Goal: Check status: Check status

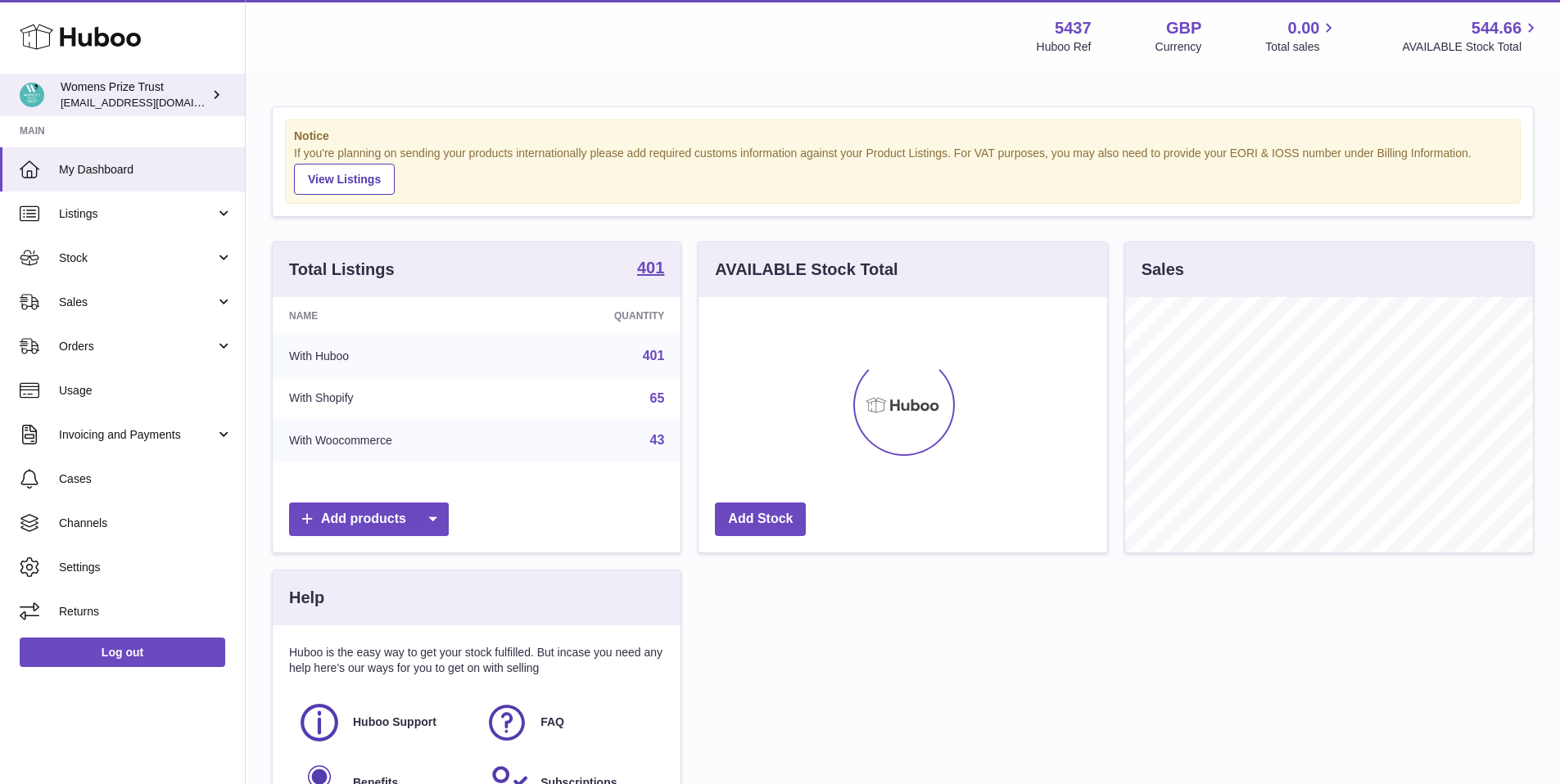
scroll to position [255, 409]
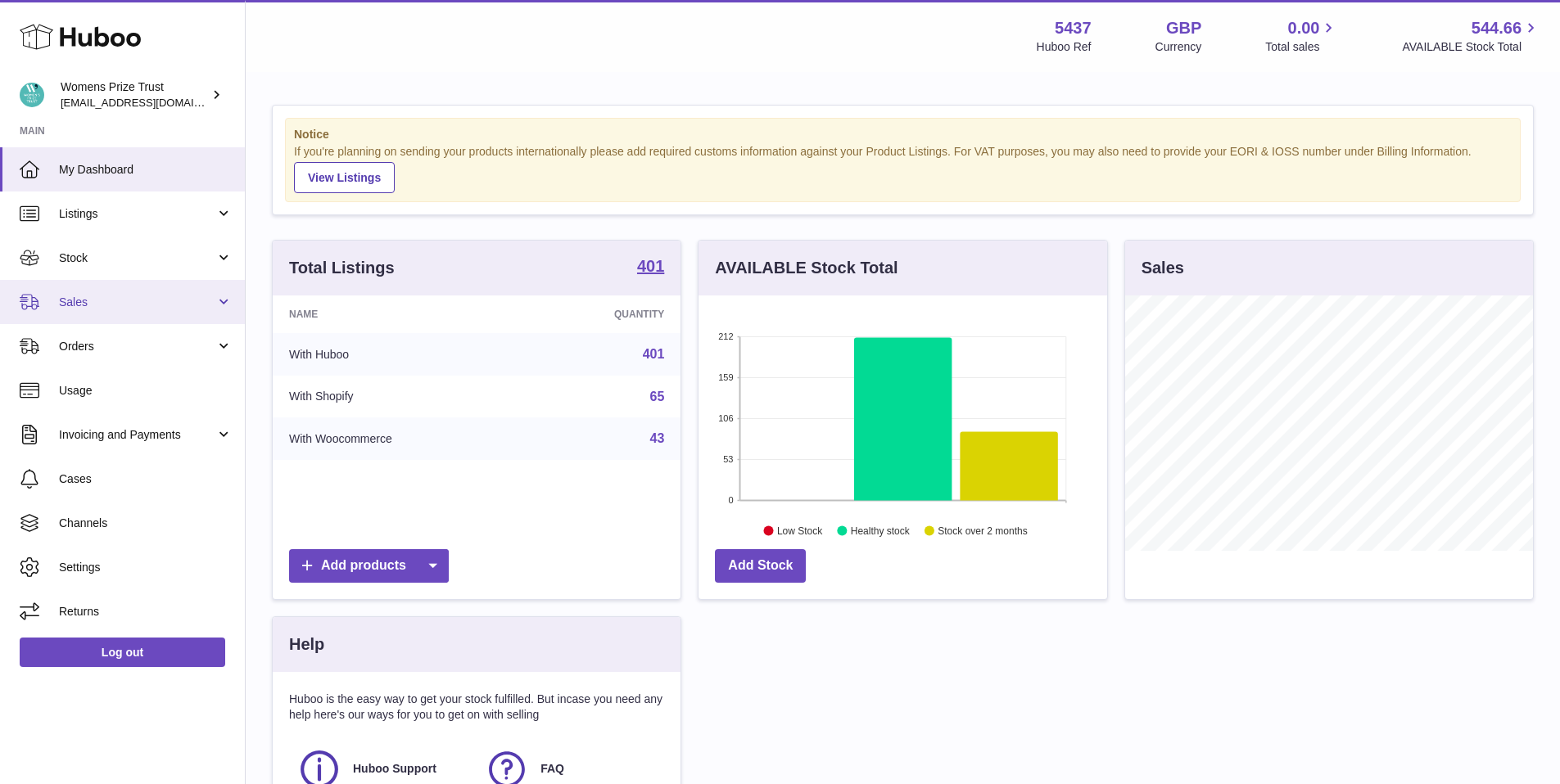
click at [85, 280] on link "Sales" at bounding box center [122, 302] width 244 height 44
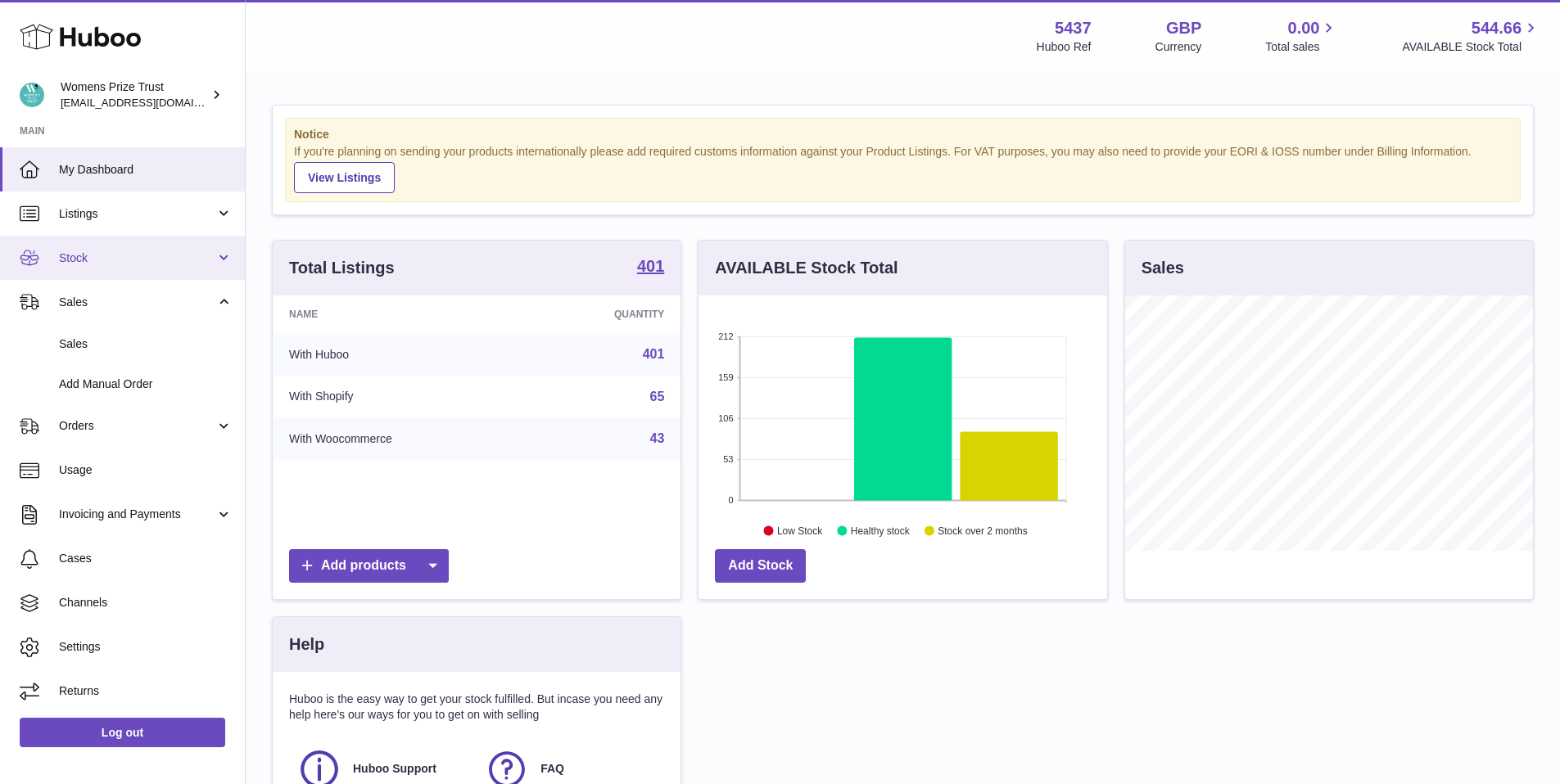
scroll to position [1, 0]
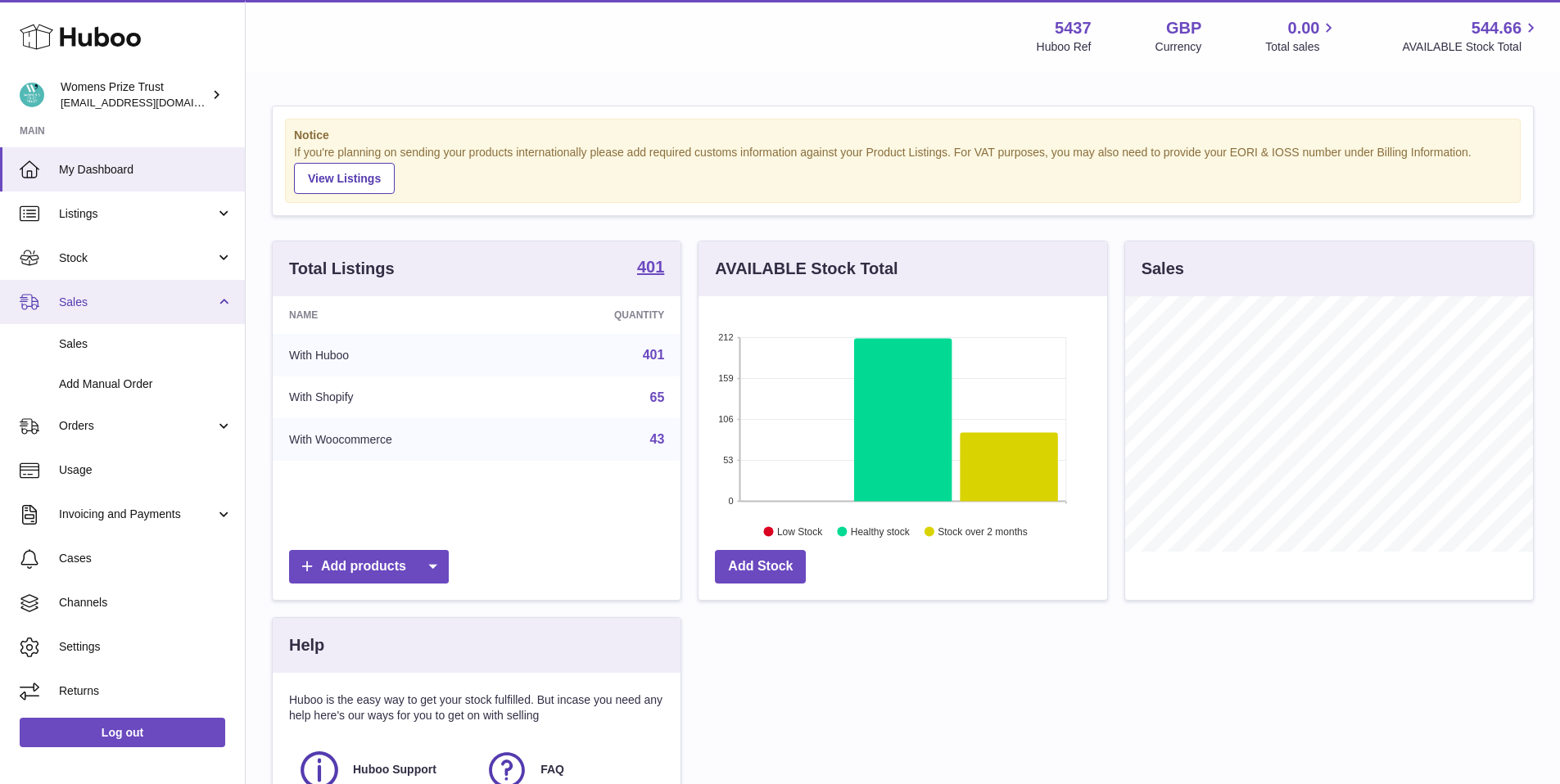
click at [84, 290] on link "Sales" at bounding box center [122, 302] width 244 height 44
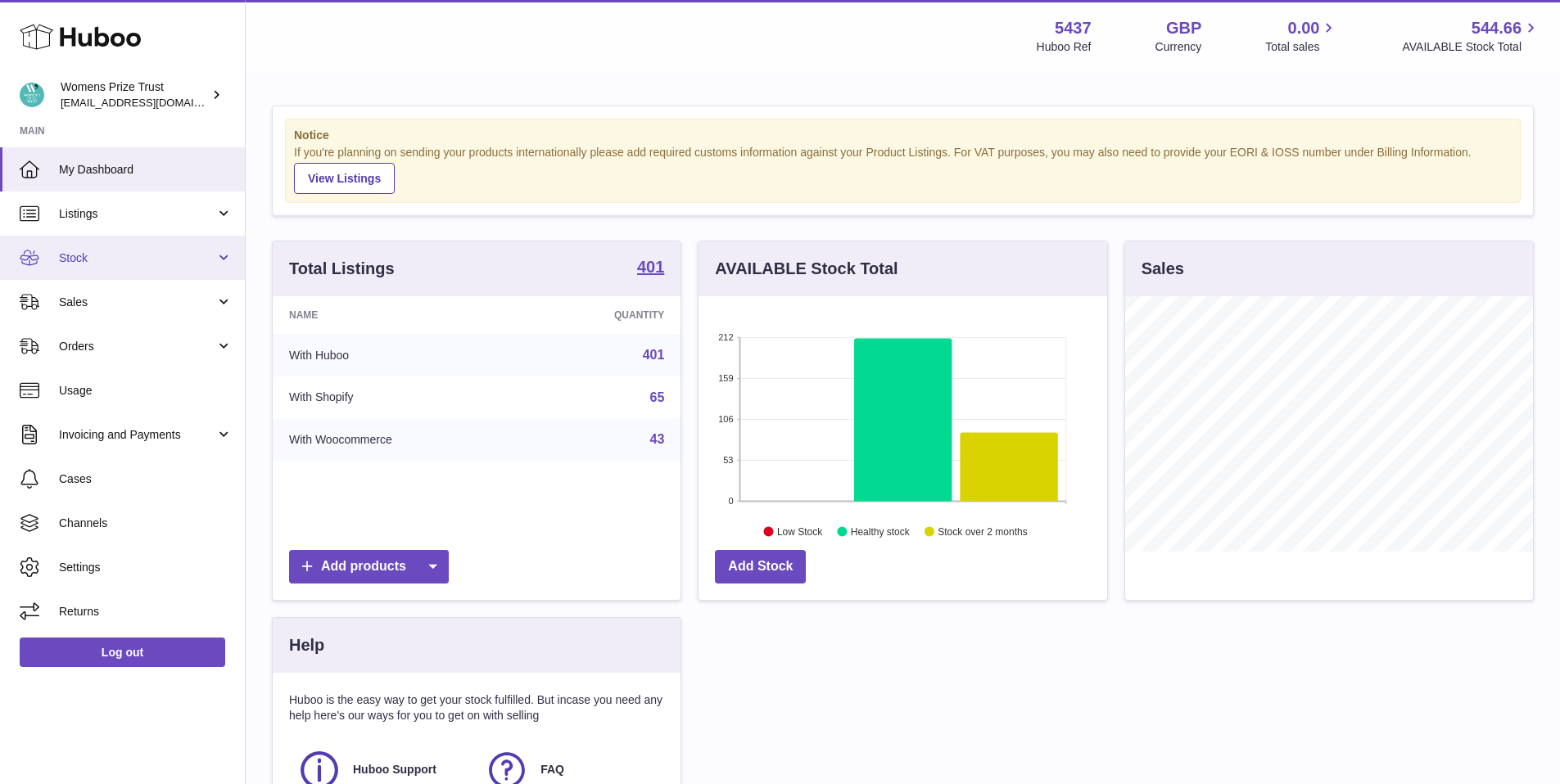
scroll to position [0, 0]
click at [84, 267] on link "Stock" at bounding box center [122, 257] width 244 height 44
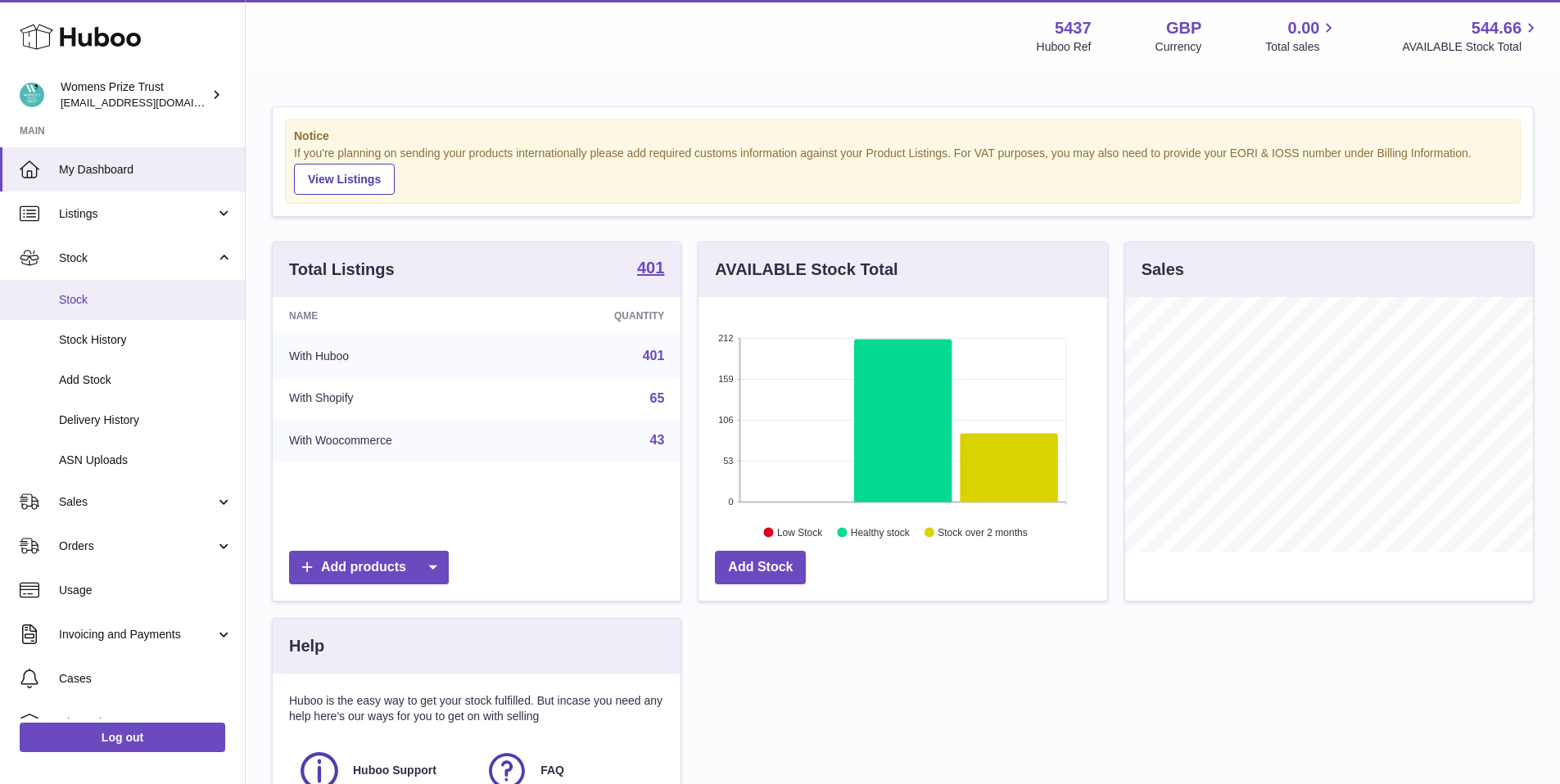
scroll to position [3, 0]
click at [91, 292] on span "Stock" at bounding box center [146, 297] width 173 height 15
click at [120, 294] on span "Stock" at bounding box center [146, 299] width 173 height 15
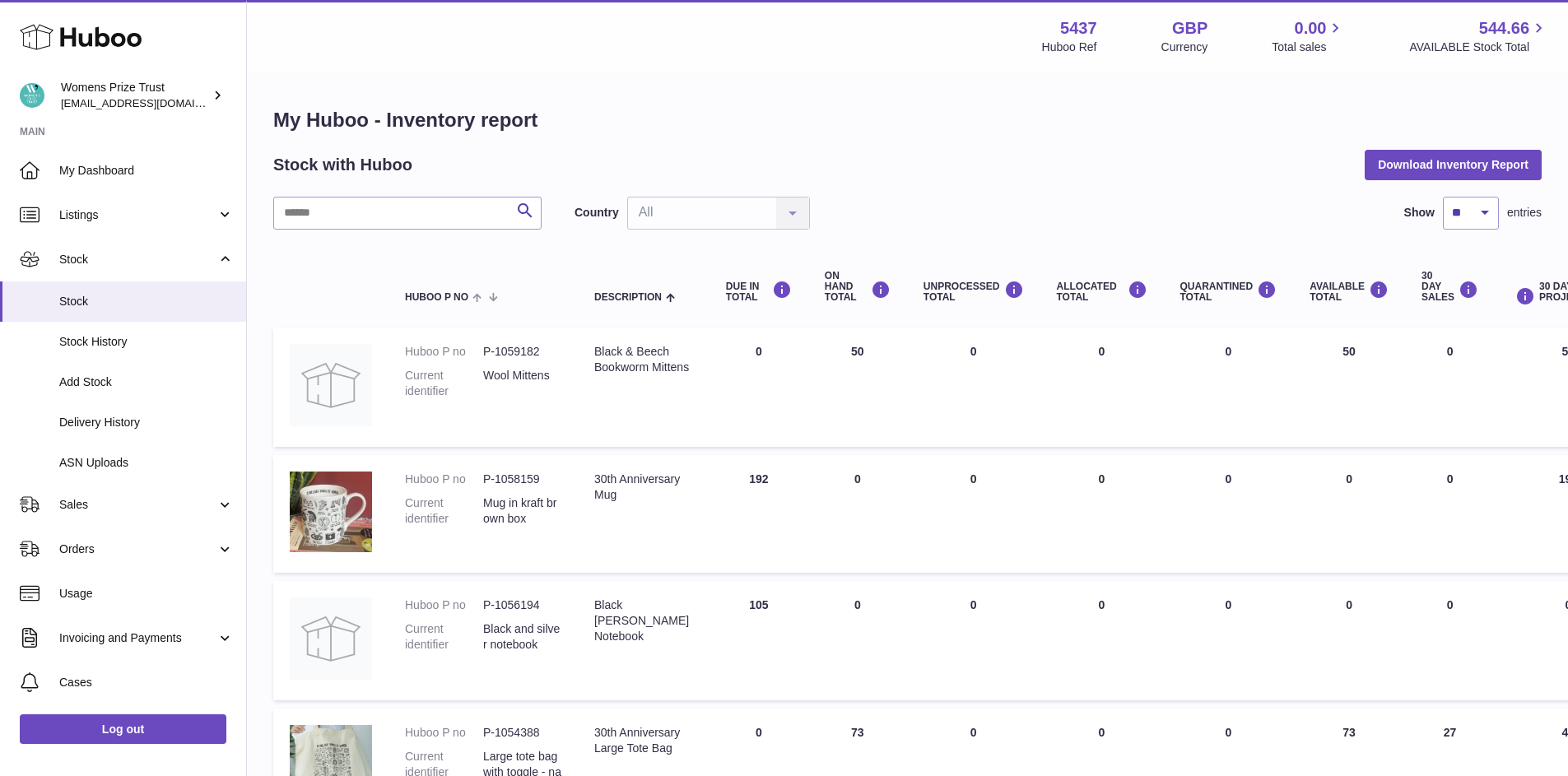
drag, startPoint x: 841, startPoint y: 605, endPoint x: 830, endPoint y: 605, distance: 11.0
click at [830, 605] on td "ON HAND Total 0" at bounding box center [857, 640] width 98 height 119
click at [108, 685] on span "Cases" at bounding box center [146, 682] width 174 height 15
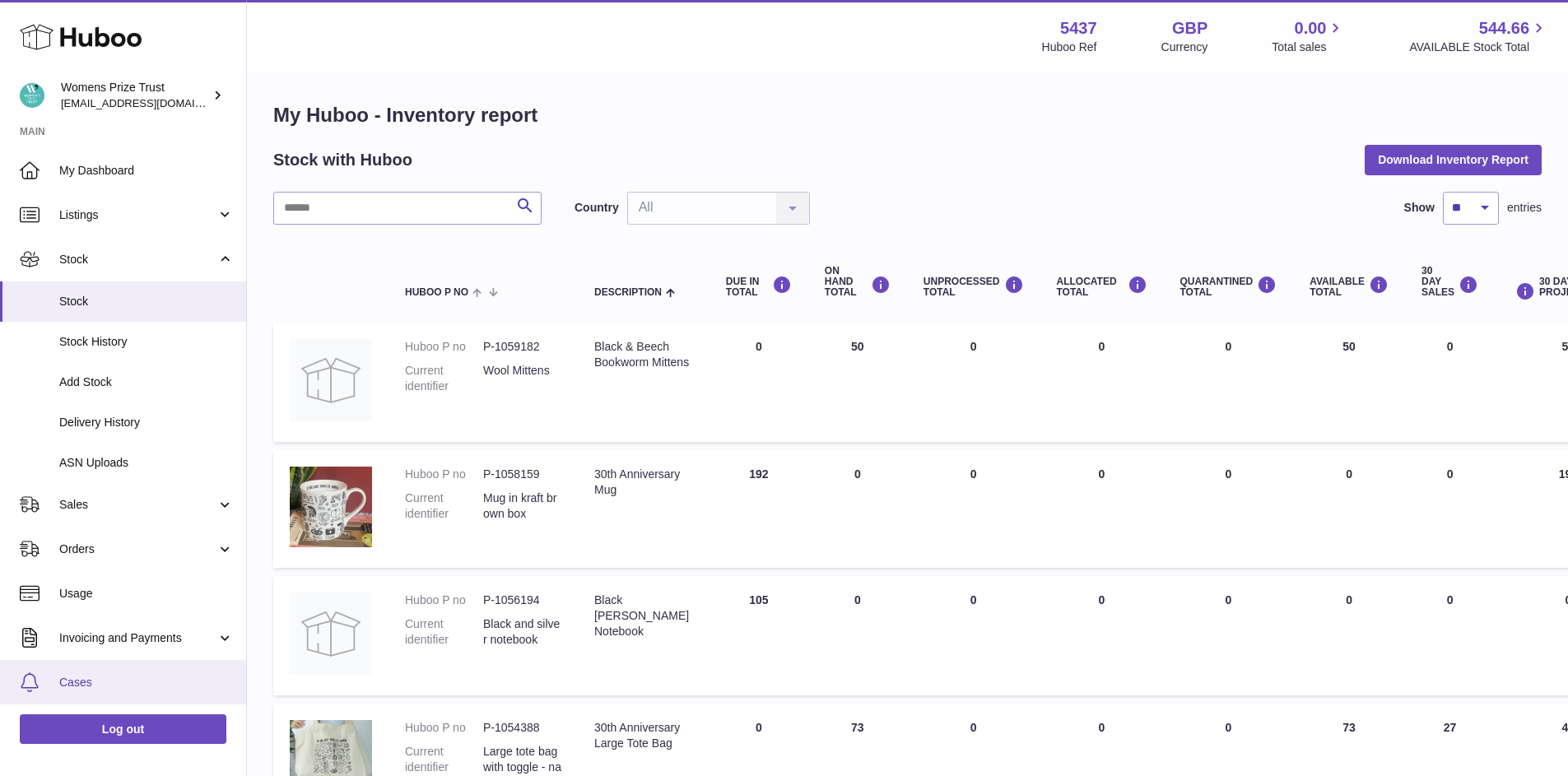
scroll to position [6, 0]
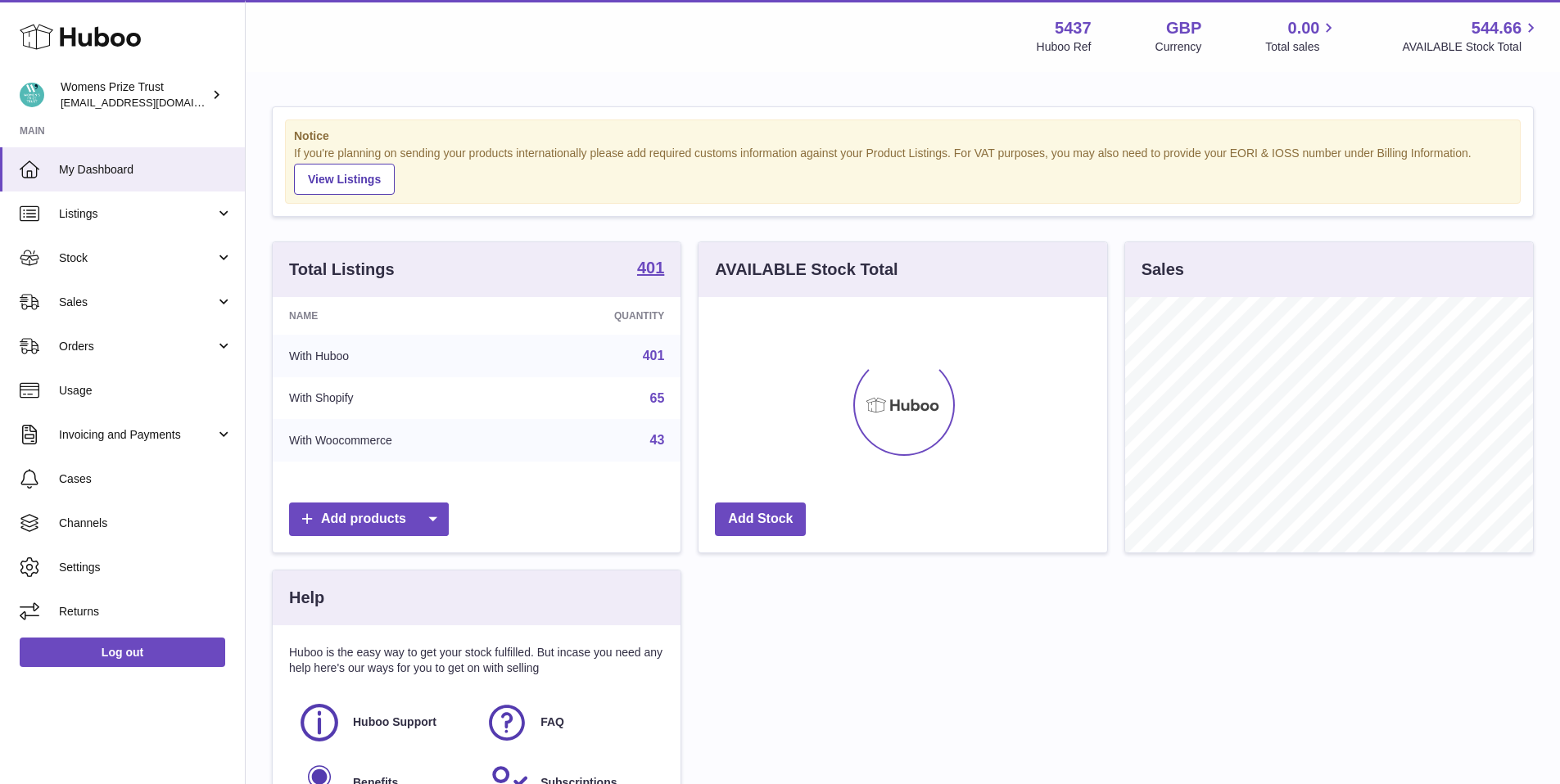
scroll to position [255, 409]
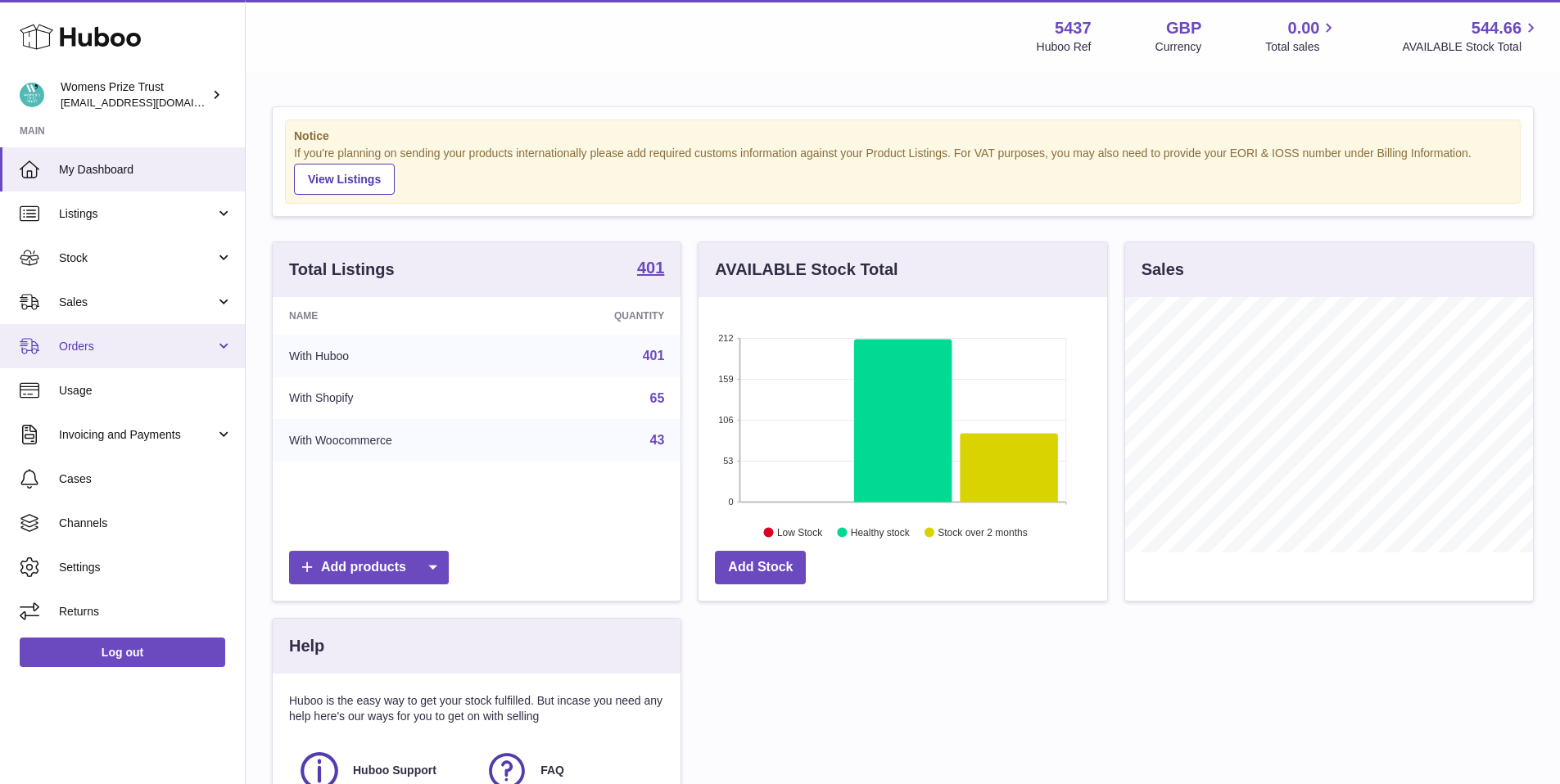
click at [92, 347] on span "Orders" at bounding box center [137, 346] width 156 height 15
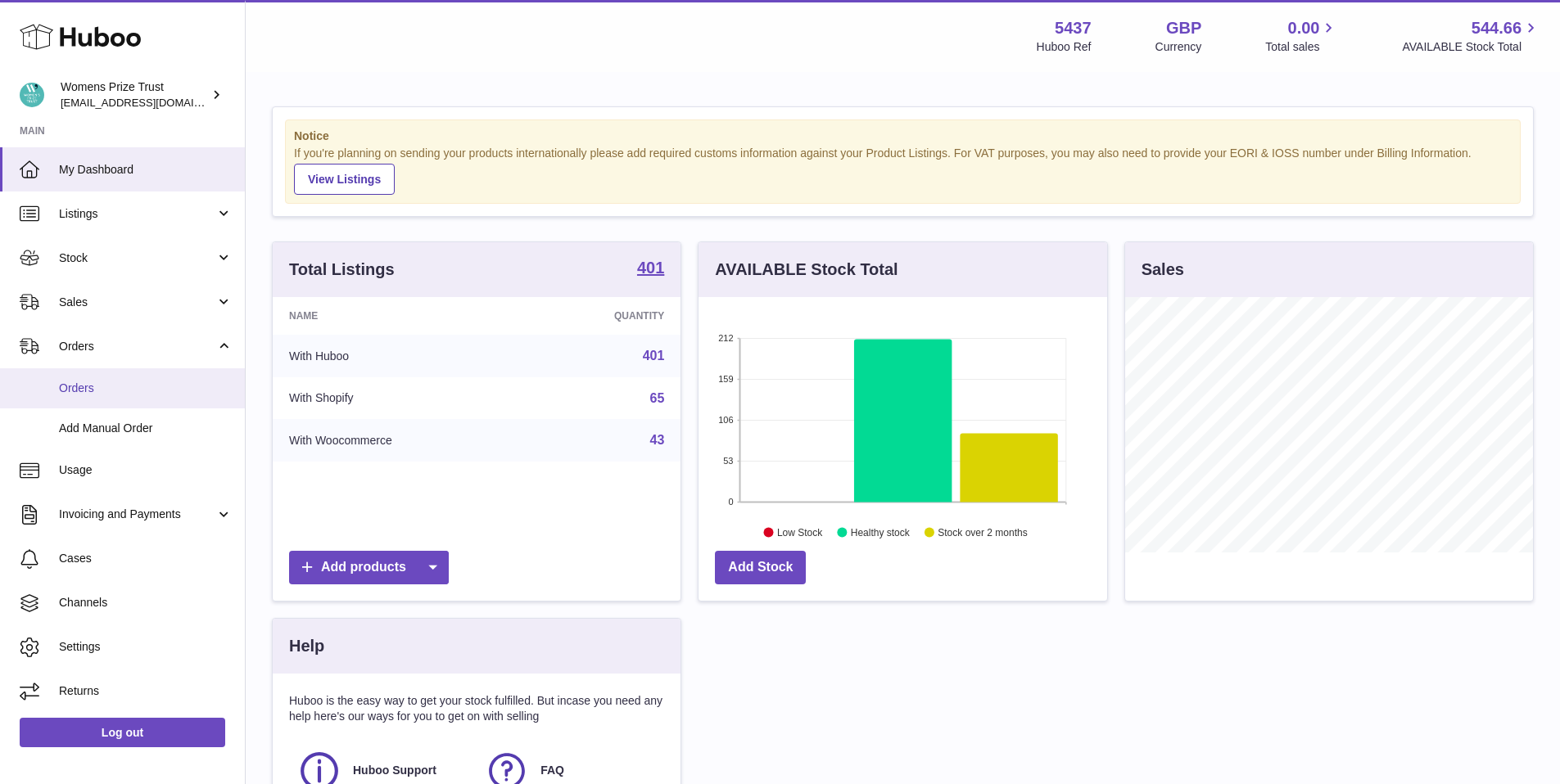
click at [88, 382] on span "Orders" at bounding box center [146, 388] width 173 height 15
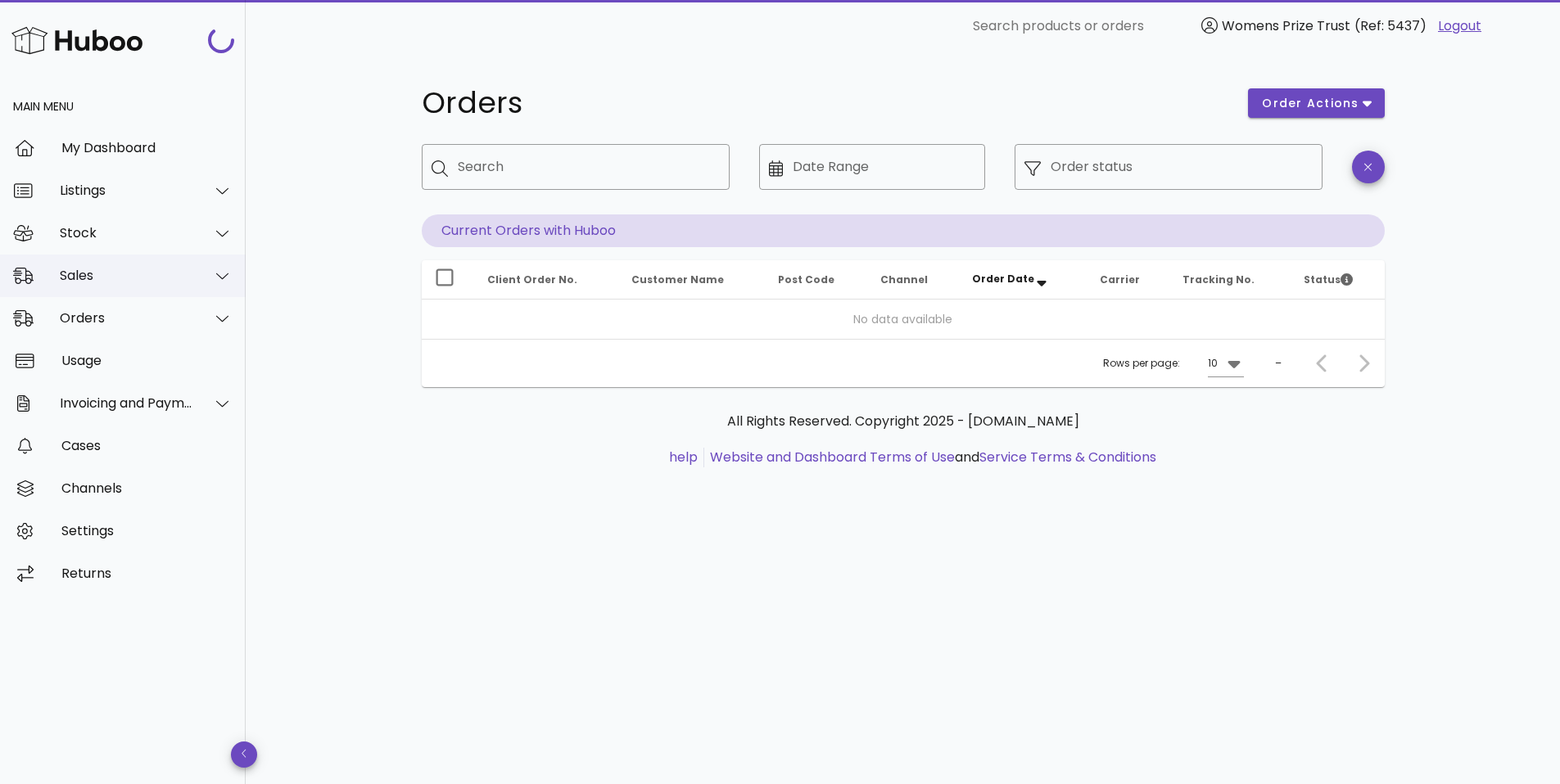
click at [93, 281] on div "Sales" at bounding box center [127, 275] width 134 height 15
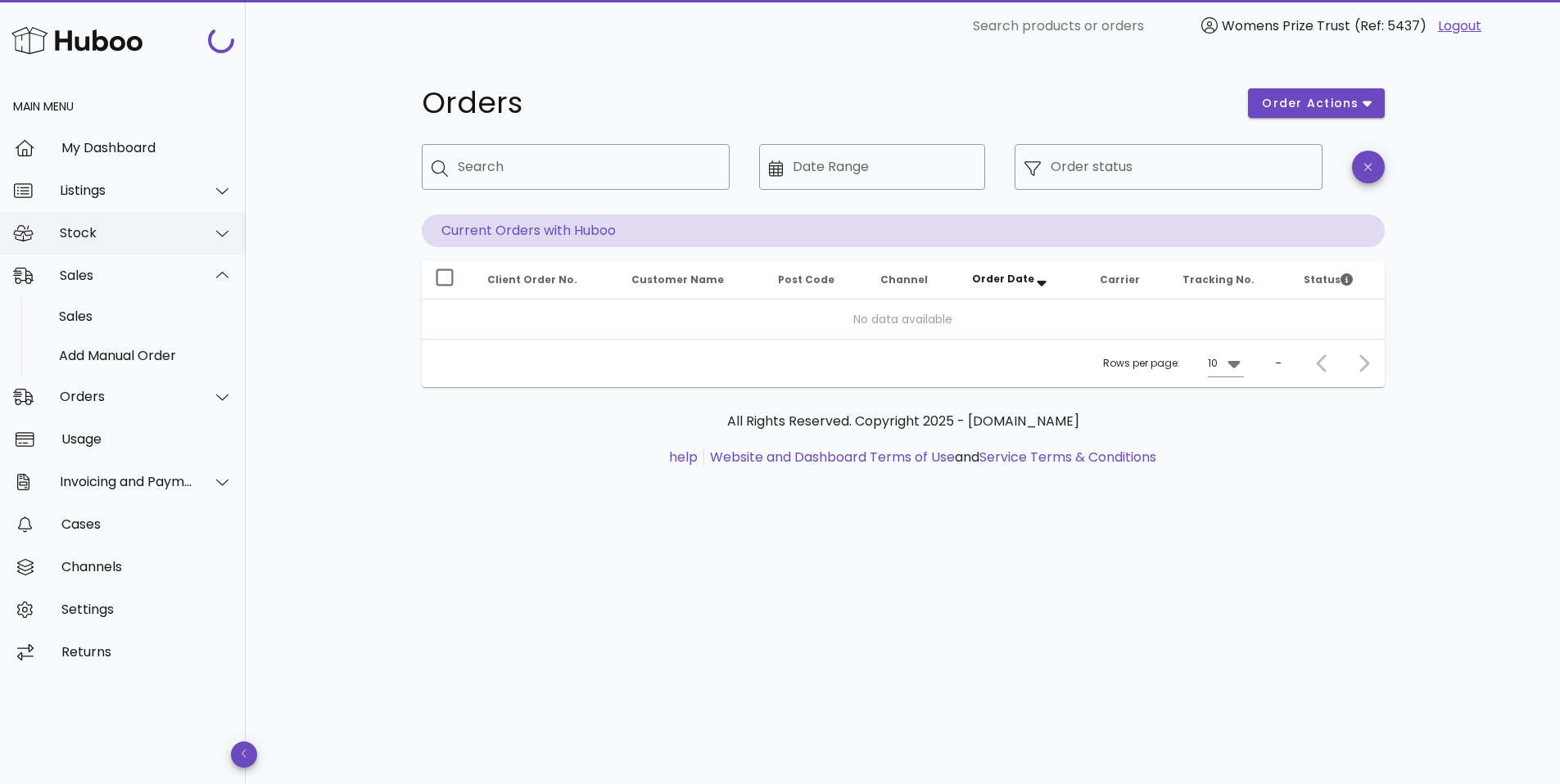
click at [120, 229] on div "Stock" at bounding box center [127, 233] width 134 height 15
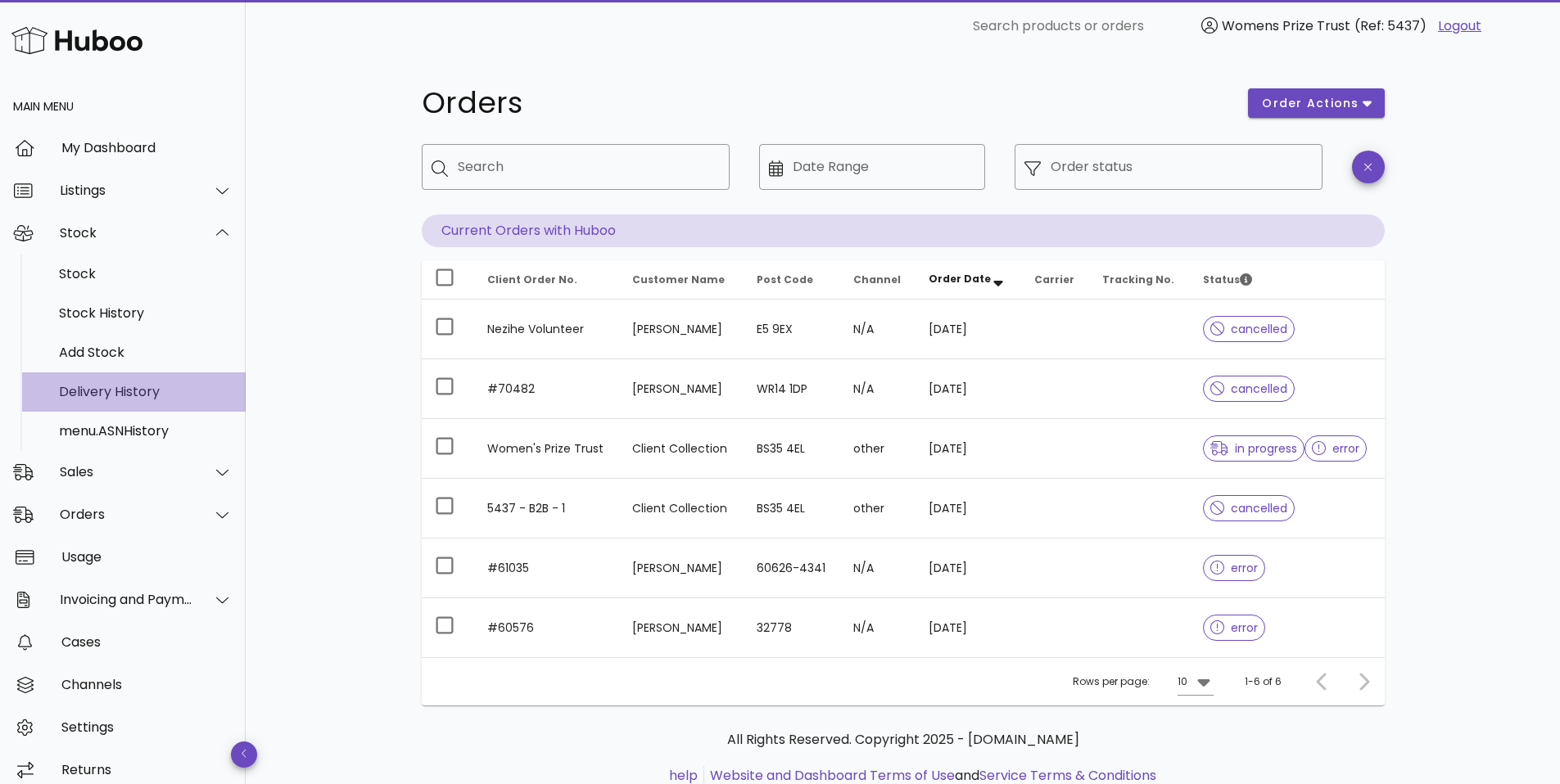
click at [129, 390] on div "Delivery History" at bounding box center [146, 391] width 173 height 15
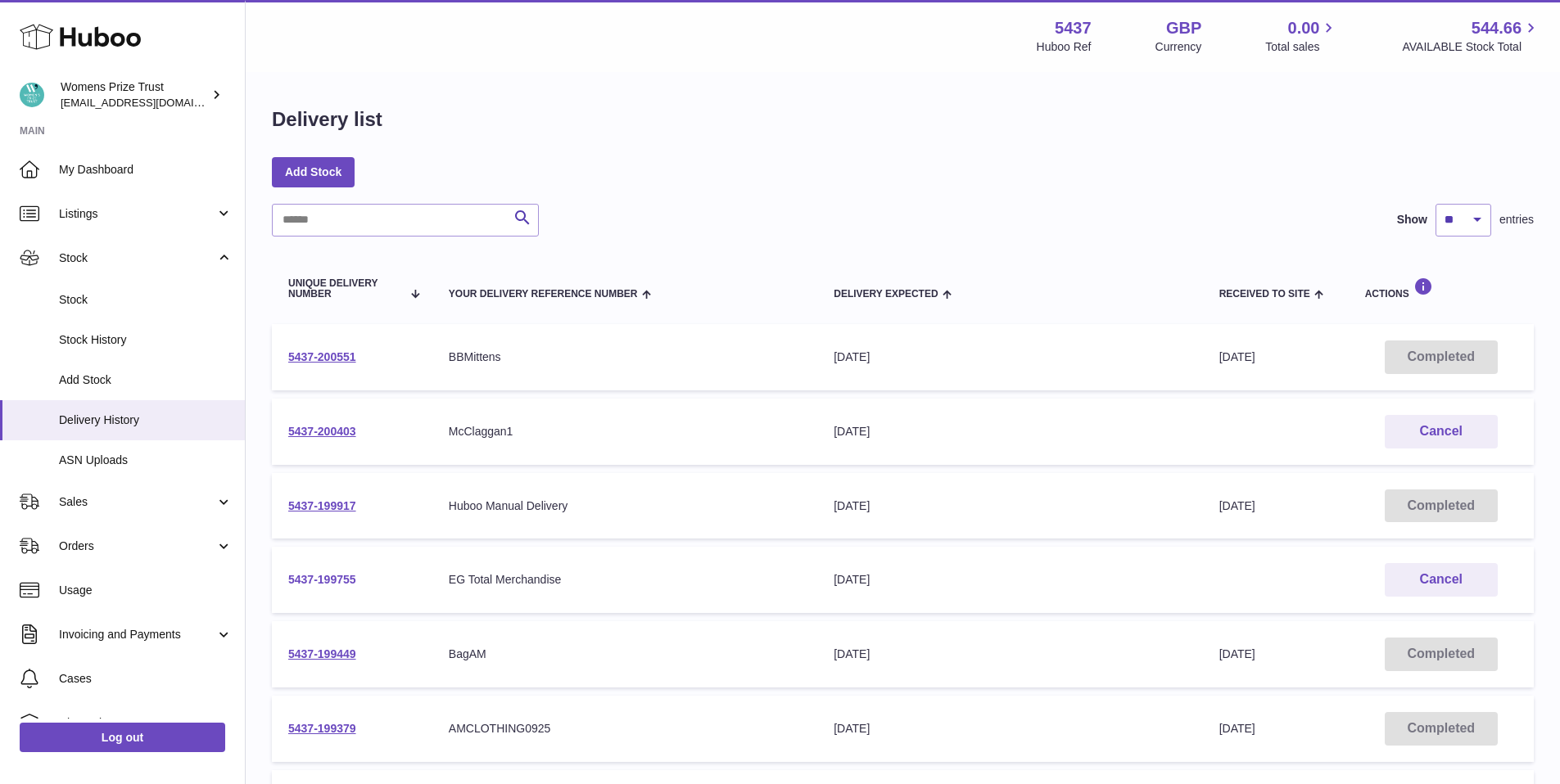
click at [321, 575] on link "5437-199755" at bounding box center [323, 579] width 68 height 13
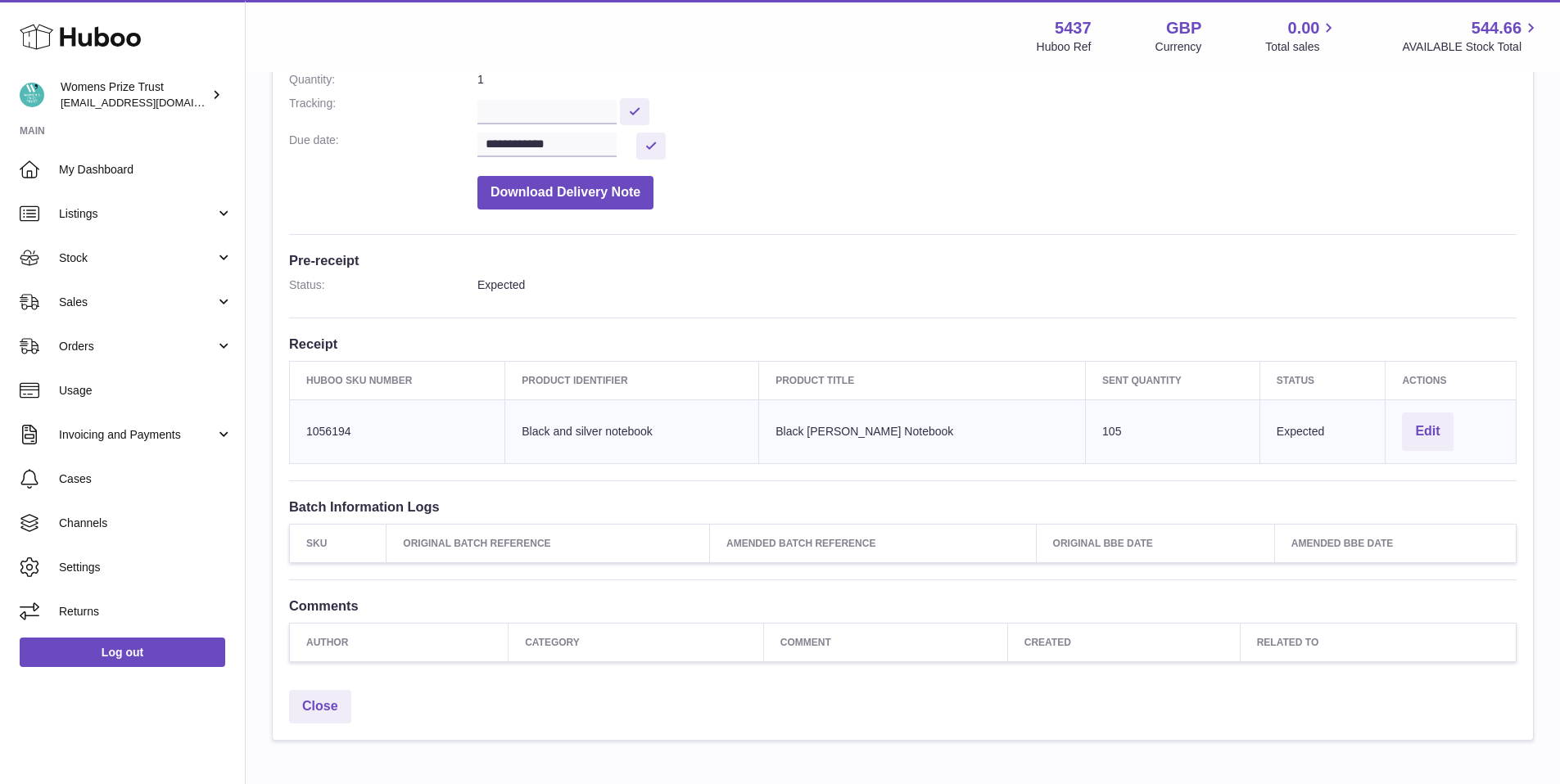
scroll to position [277, 0]
drag, startPoint x: 292, startPoint y: 423, endPoint x: 273, endPoint y: 423, distance: 19.0
click at [273, 423] on div "**********" at bounding box center [902, 282] width 1261 height 794
drag, startPoint x: 334, startPoint y: 429, endPoint x: 350, endPoint y: 431, distance: 16.1
click at [334, 431] on td "Huboo SKU Number 1056194" at bounding box center [398, 428] width 216 height 64
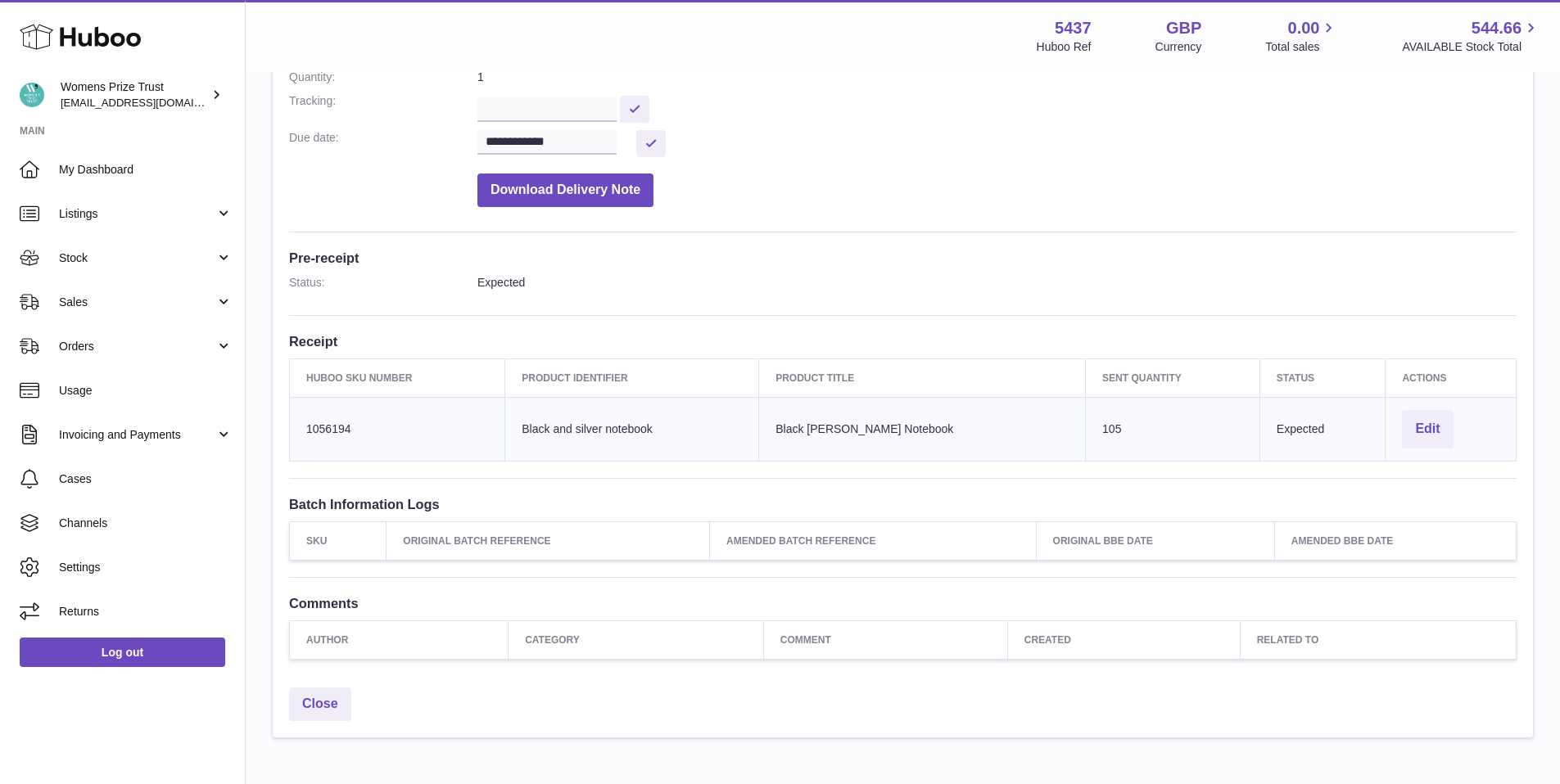
drag, startPoint x: 359, startPoint y: 427, endPoint x: 306, endPoint y: 427, distance: 53.0
click at [306, 427] on td "Huboo SKU Number 1056194" at bounding box center [398, 428] width 216 height 64
copy td "1056194"
click at [80, 245] on link "Stock" at bounding box center [122, 257] width 244 height 44
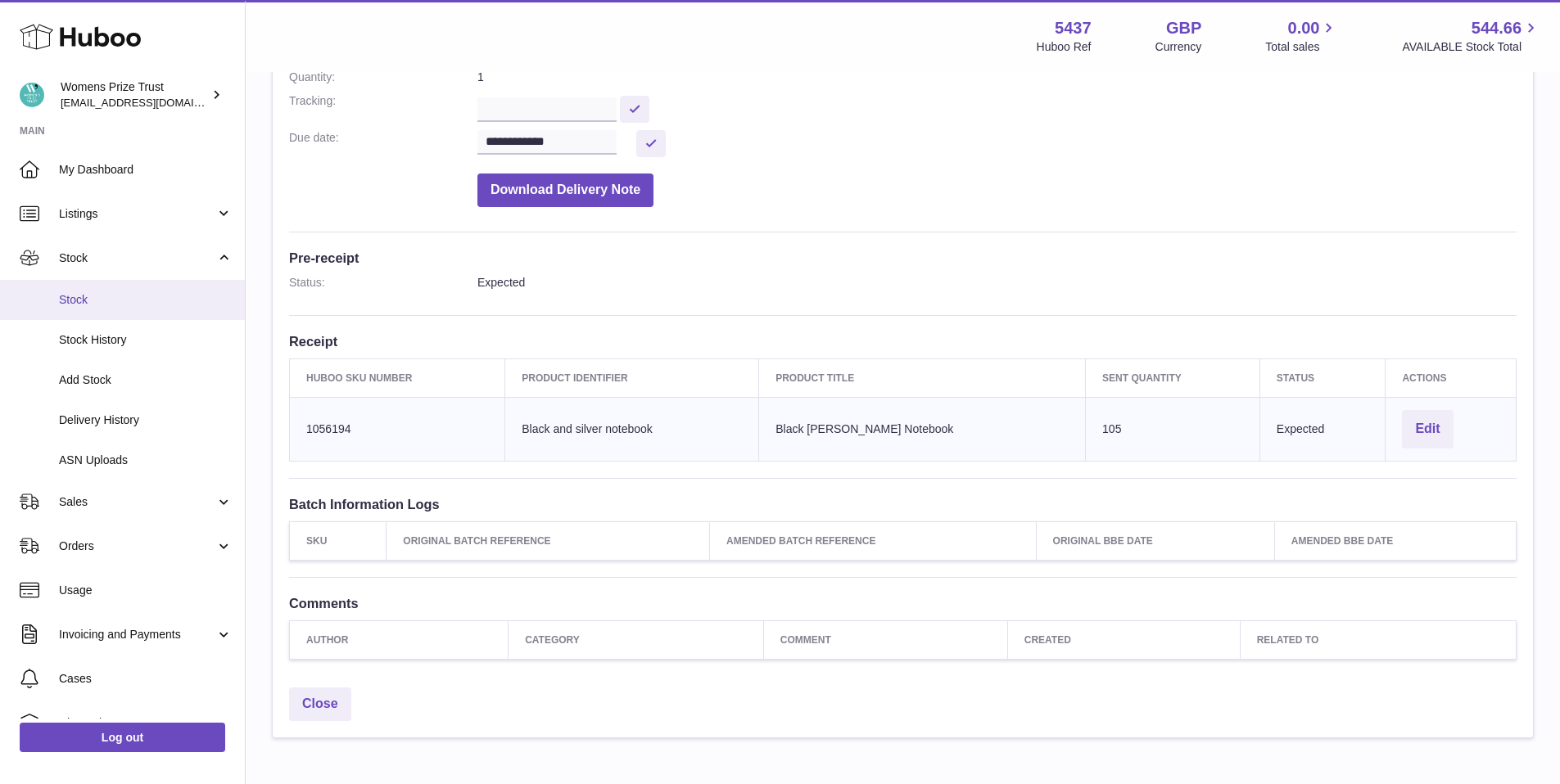
click at [83, 302] on span "Stock" at bounding box center [146, 299] width 173 height 15
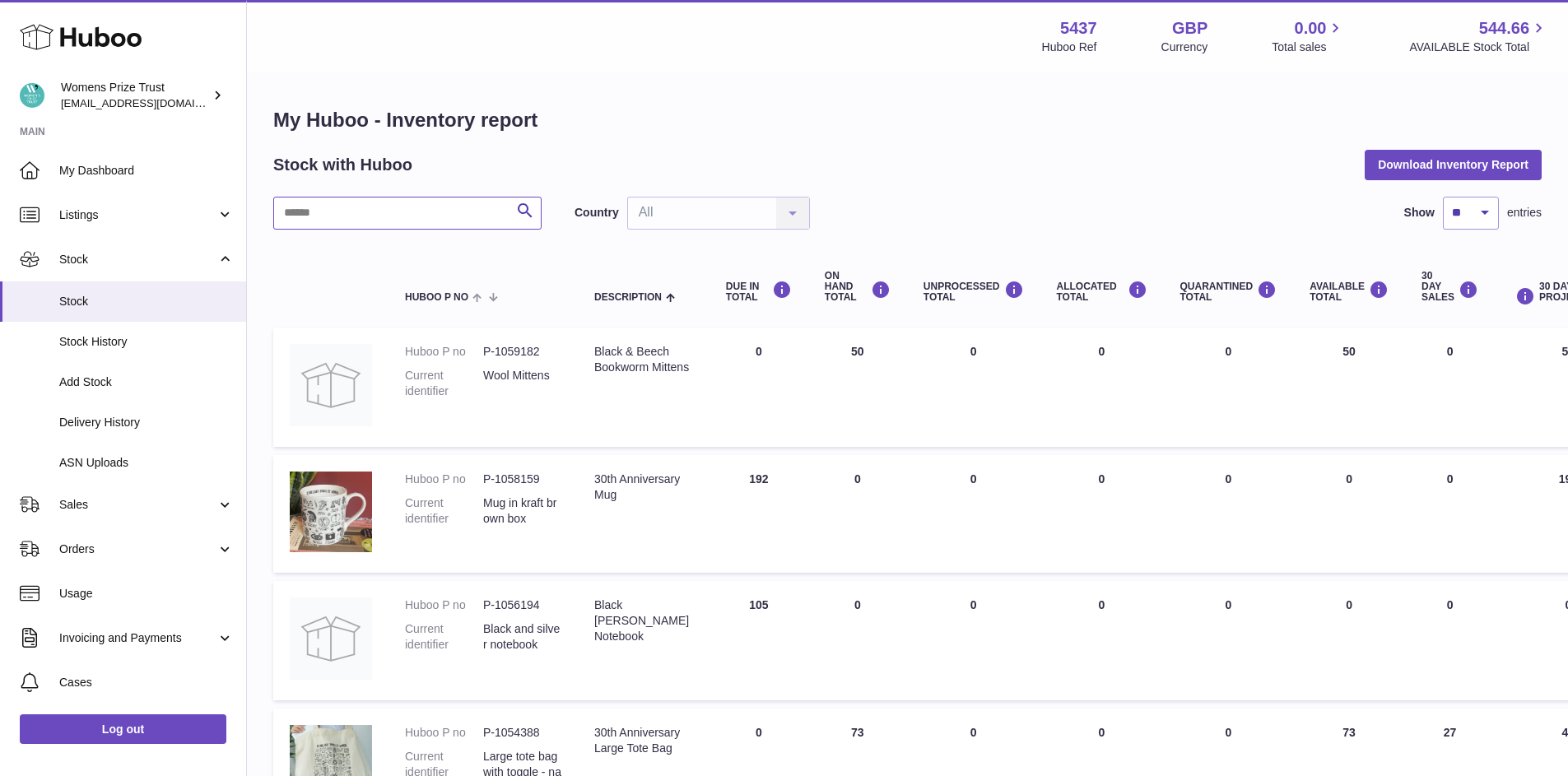
click at [352, 211] on input "text" at bounding box center [407, 213] width 268 height 33
type input "***"
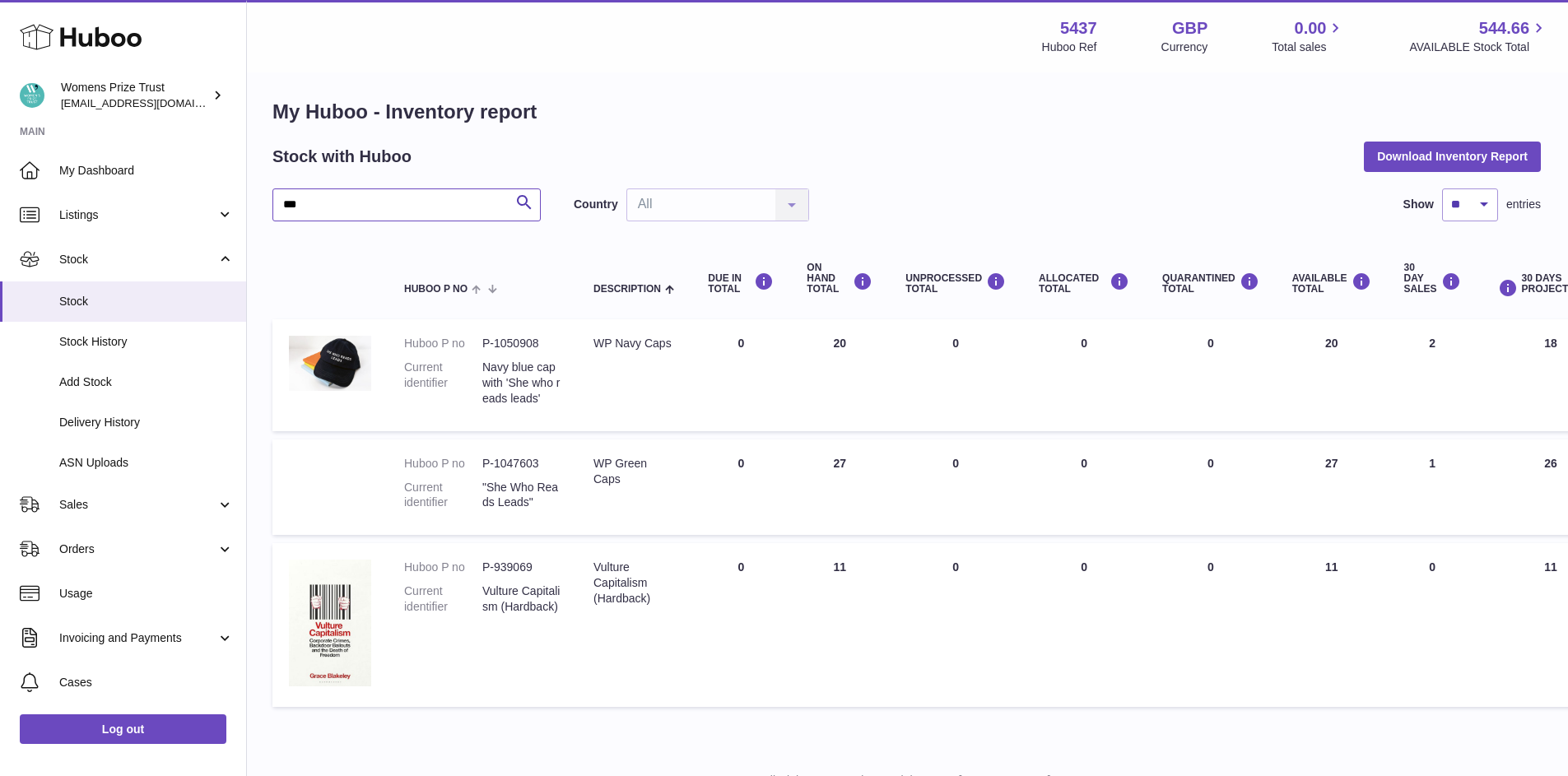
scroll to position [10, 1]
